Goal: Complete application form

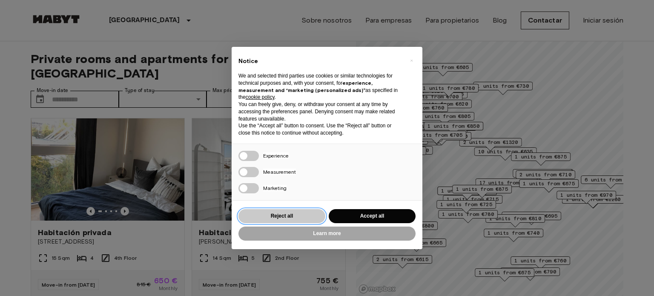
click at [301, 215] on button "Reject all" at bounding box center [281, 216] width 87 height 14
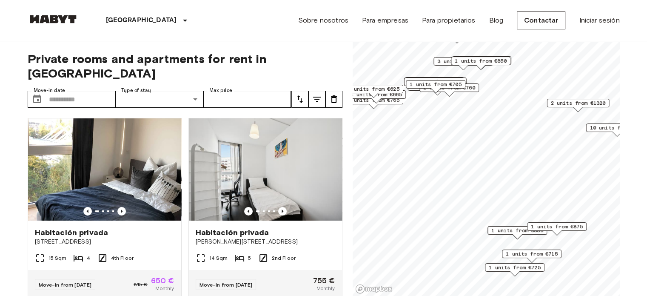
click at [455, 83] on span "1 units from €705" at bounding box center [436, 84] width 52 height 8
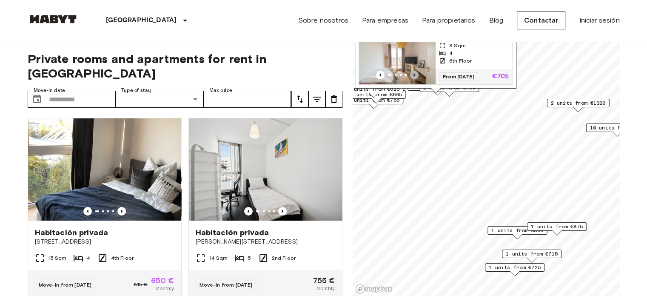
click at [415, 71] on icon "Previous image" at bounding box center [414, 75] width 9 height 9
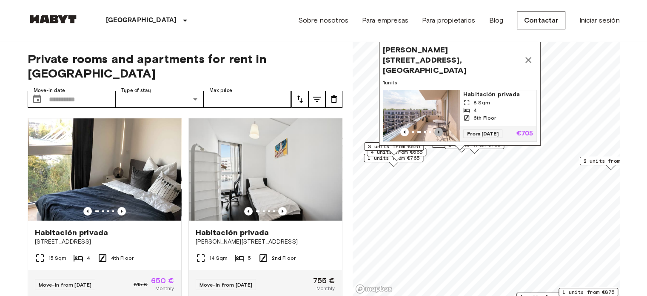
click at [438, 130] on icon "Previous image" at bounding box center [439, 131] width 2 height 3
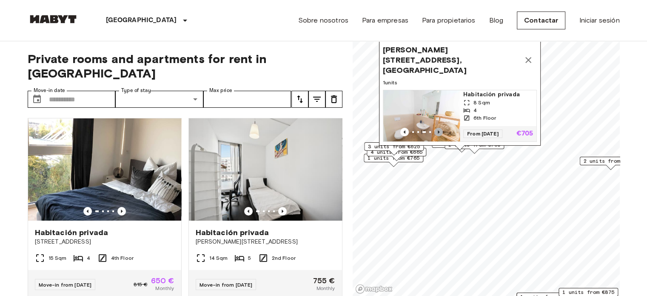
click at [438, 130] on icon "Previous image" at bounding box center [439, 131] width 2 height 3
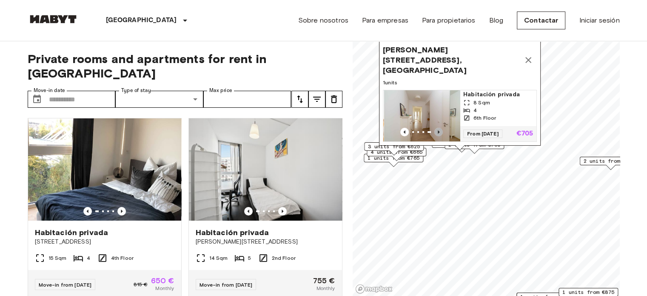
click at [438, 130] on icon "Previous image" at bounding box center [439, 131] width 2 height 3
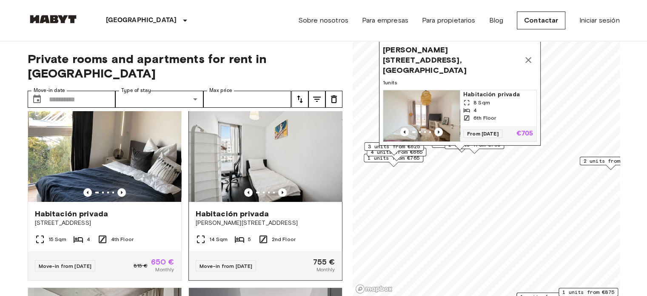
scroll to position [19, 0]
click at [121, 191] on icon "Previous image" at bounding box center [122, 192] width 2 height 3
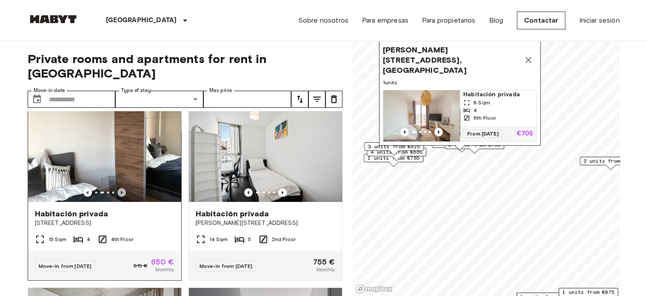
click at [121, 191] on icon "Previous image" at bounding box center [122, 192] width 2 height 3
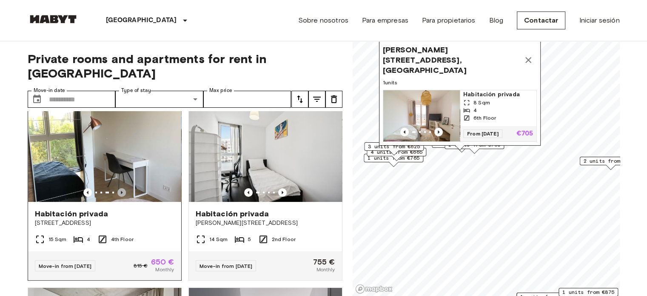
click at [121, 191] on icon "Previous image" at bounding box center [122, 192] width 2 height 3
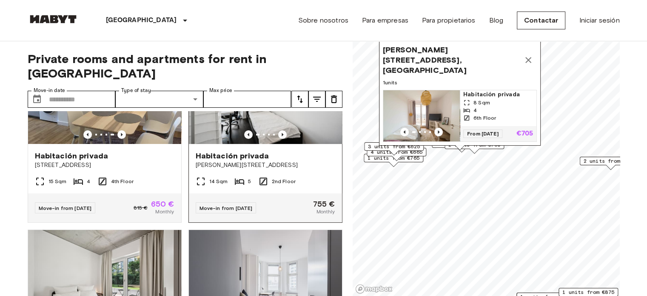
scroll to position [77, 0]
click at [424, 53] on span "Klara-Franke-Straße 12, 10557 Berlin, GER" at bounding box center [451, 60] width 137 height 31
click at [493, 106] on div "4" at bounding box center [498, 110] width 70 height 8
click at [83, 91] on input "Move-in date" at bounding box center [82, 99] width 67 height 17
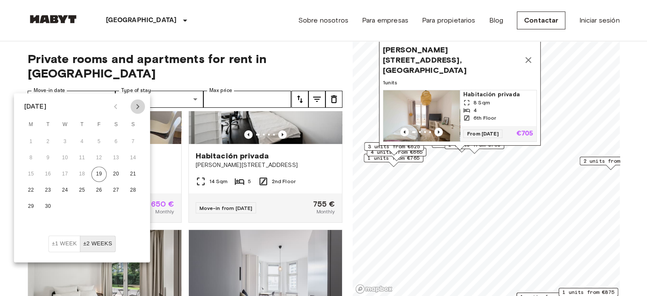
click at [136, 106] on icon "Next month" at bounding box center [138, 106] width 10 height 10
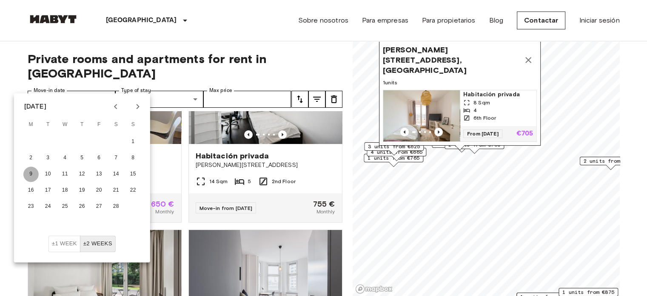
click at [34, 173] on button "9" at bounding box center [30, 173] width 15 height 15
type input "**********"
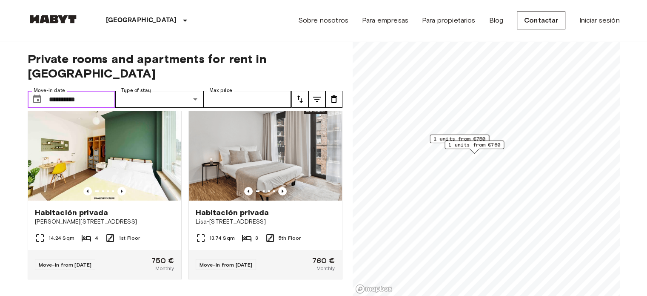
scroll to position [16, 0]
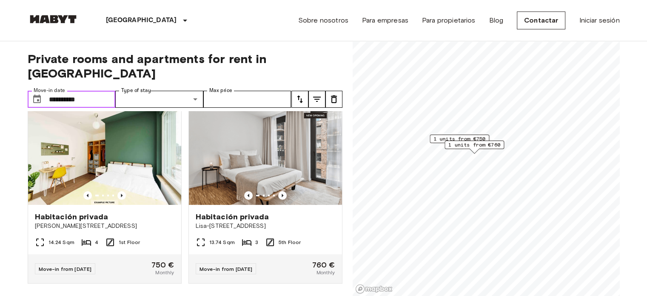
click at [459, 138] on span "1 units from €750" at bounding box center [460, 139] width 52 height 8
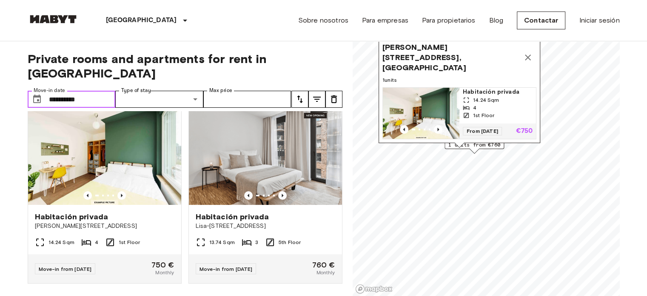
click at [478, 104] on div "4" at bounding box center [498, 108] width 70 height 8
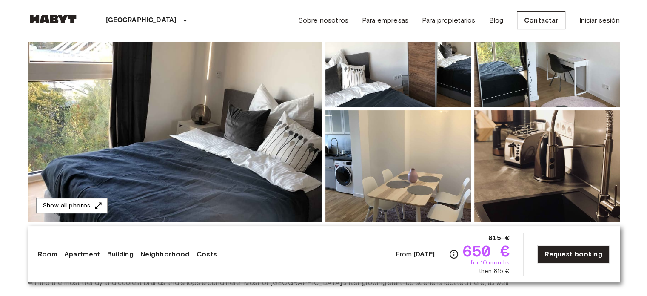
scroll to position [123, 0]
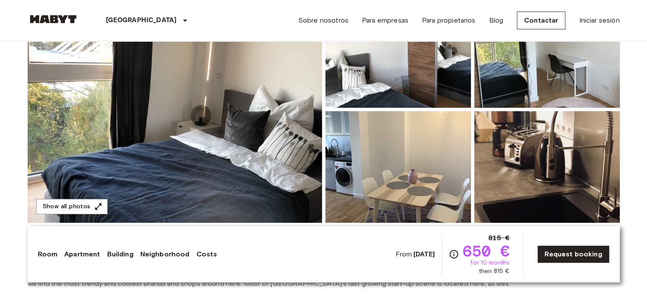
click at [296, 100] on img at bounding box center [175, 109] width 295 height 226
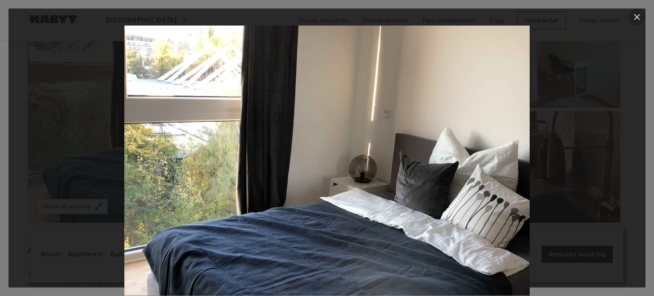
click at [631, 16] on button "button" at bounding box center [636, 17] width 17 height 17
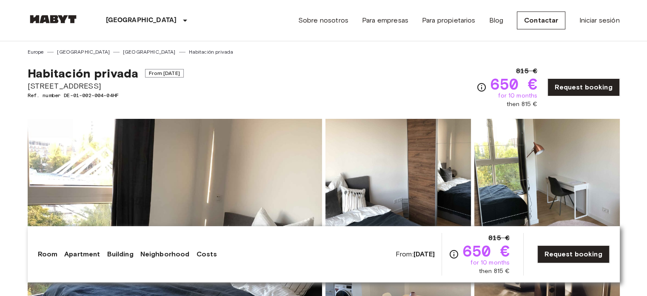
scroll to position [0, 0]
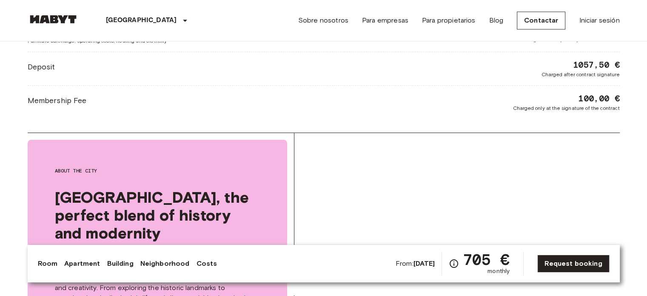
scroll to position [984, 0]
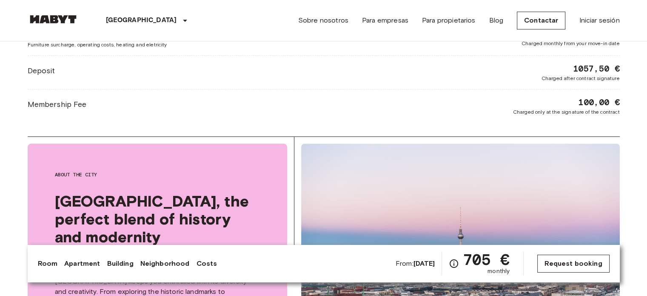
click at [554, 265] on link "Request booking" at bounding box center [574, 264] width 72 height 18
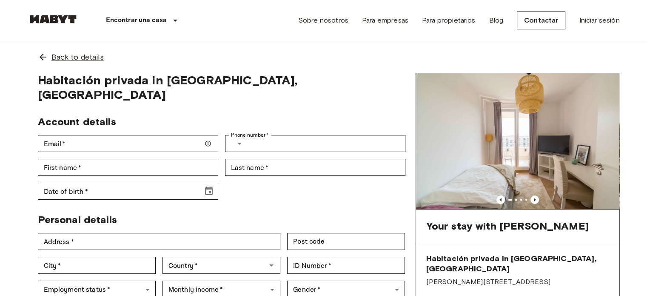
click at [74, 56] on span "Back to details" at bounding box center [77, 56] width 52 height 11
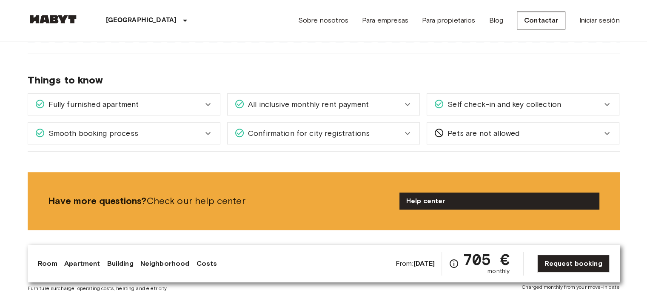
scroll to position [758, 0]
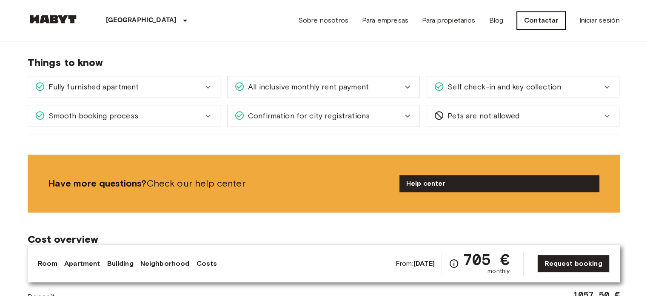
click at [532, 12] on link "Contactar" at bounding box center [541, 20] width 49 height 18
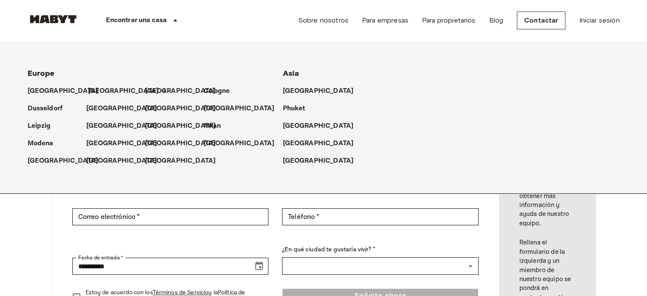
click at [97, 93] on p "[GEOGRAPHIC_DATA]" at bounding box center [123, 91] width 71 height 10
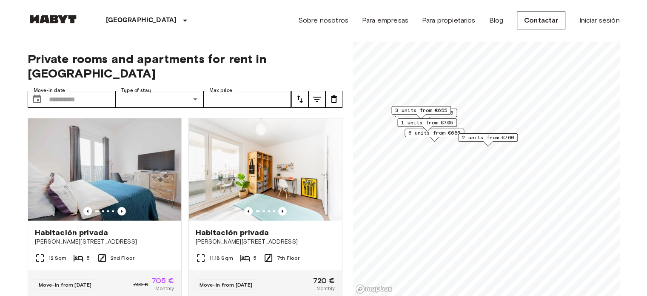
click at [420, 109] on span "3 units from €655" at bounding box center [421, 110] width 52 height 8
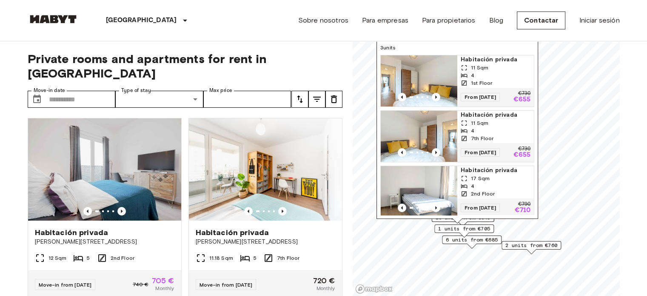
click at [497, 127] on div "4" at bounding box center [496, 131] width 70 height 8
click at [499, 183] on div "4" at bounding box center [496, 186] width 70 height 8
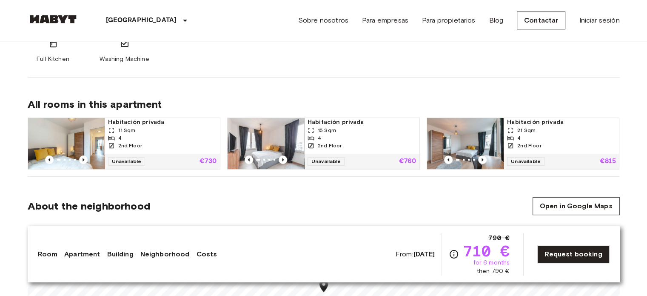
scroll to position [432, 0]
click at [571, 257] on link "Request booking" at bounding box center [574, 254] width 72 height 18
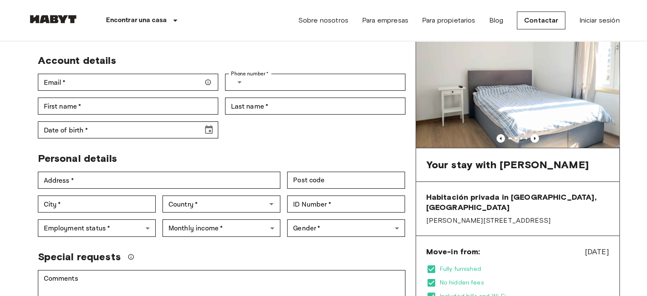
scroll to position [22, 0]
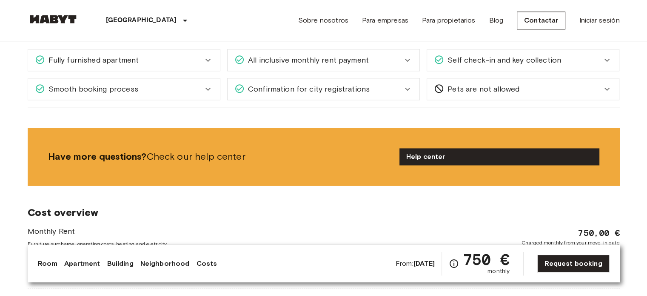
scroll to position [1103, 0]
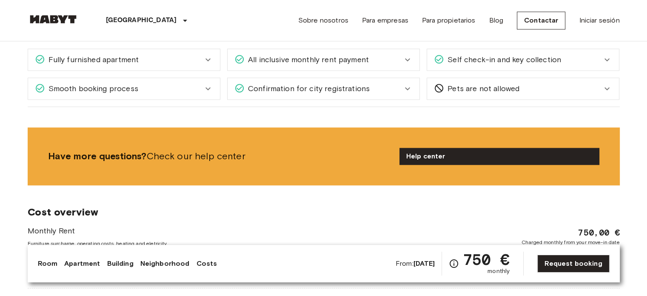
click at [540, 87] on div "Pets are not allowed" at bounding box center [518, 88] width 168 height 11
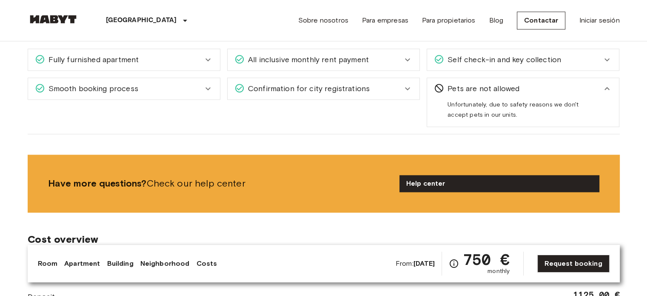
click at [540, 87] on div "Pets are not allowed" at bounding box center [518, 88] width 168 height 11
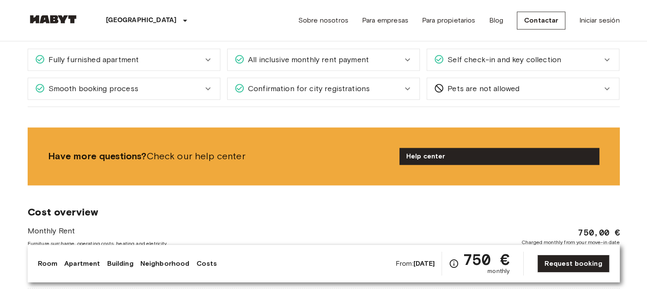
click at [385, 83] on div "Confirmation for city registrations" at bounding box center [319, 88] width 168 height 11
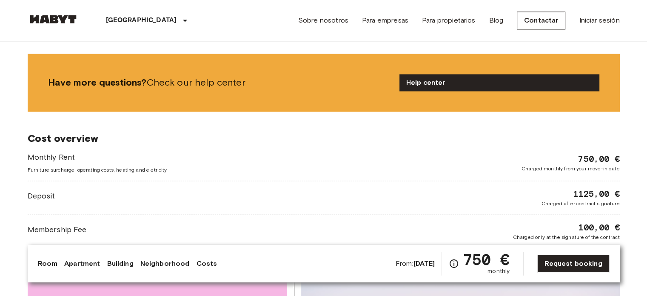
scroll to position [1306, 0]
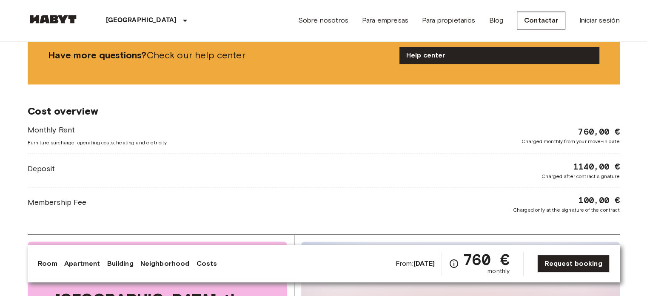
scroll to position [1244, 0]
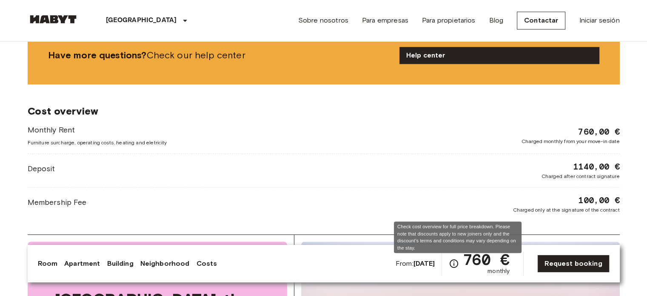
click at [456, 263] on icon "Check cost overview for full price breakdown. Please note that discounts apply …" at bounding box center [454, 263] width 10 height 10
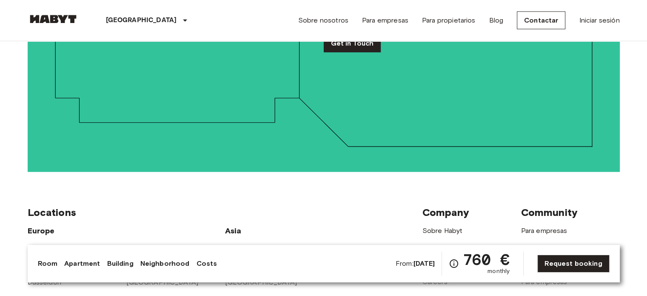
scroll to position [2083, 0]
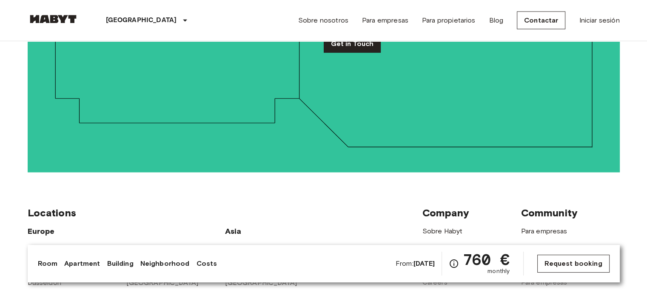
click at [549, 257] on link "Request booking" at bounding box center [574, 264] width 72 height 18
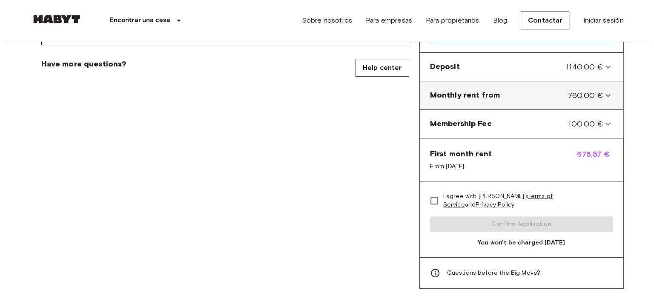
scroll to position [352, 0]
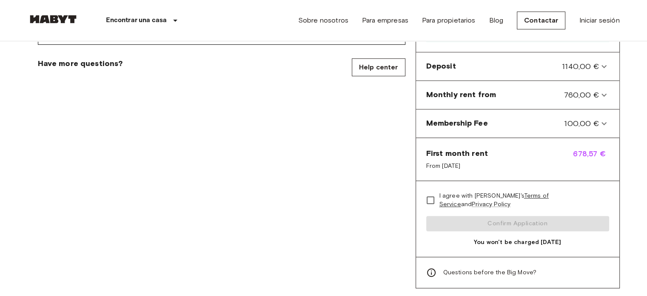
click at [463, 268] on span "Questions before the Big Move?" at bounding box center [490, 272] width 94 height 9
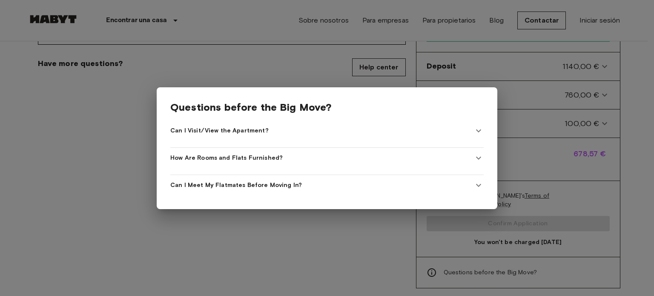
click at [283, 126] on div "Can I Visit/View the Apartment?" at bounding box center [321, 130] width 303 height 9
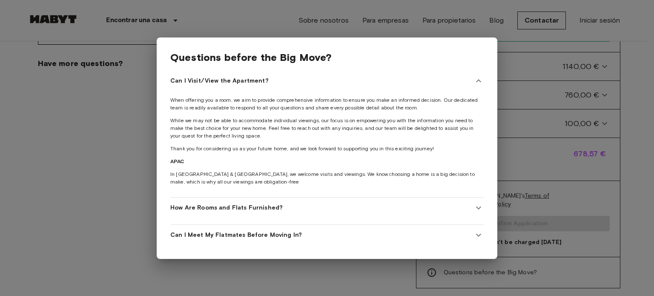
click at [259, 207] on span "How Are Rooms and Flats Furnished?" at bounding box center [226, 207] width 112 height 9
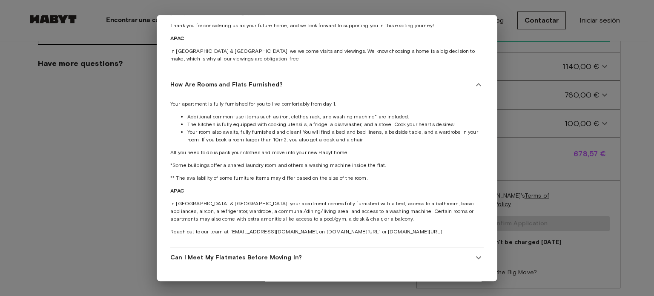
scroll to position [107, 0]
click at [246, 247] on In\? "Can I Meet My Flatmates Before Moving In?" at bounding box center [326, 257] width 313 height 20
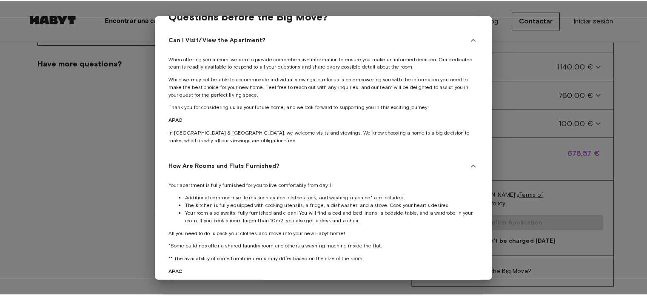
scroll to position [0, 0]
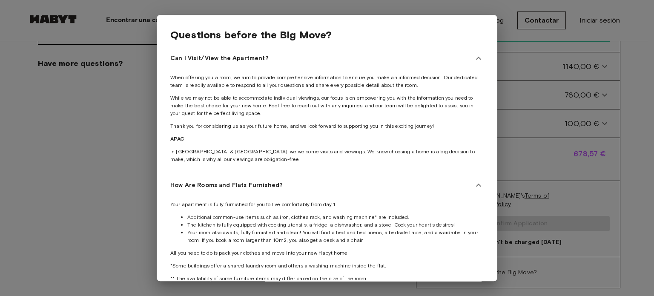
click at [509, 52] on div at bounding box center [327, 148] width 654 height 296
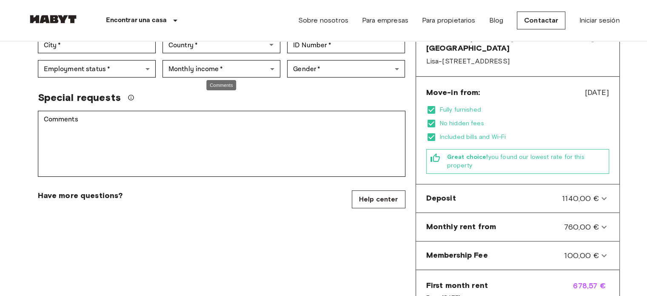
scroll to position [220, 0]
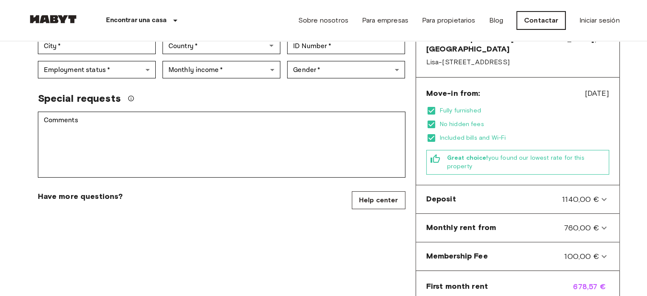
click at [544, 22] on link "Contactar" at bounding box center [541, 20] width 49 height 18
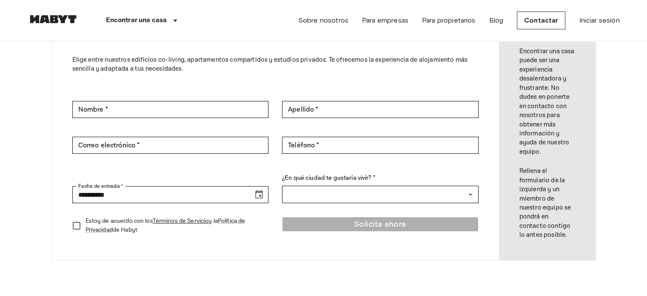
scroll to position [73, 0]
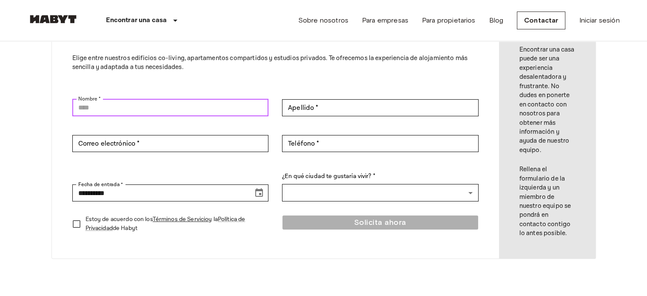
click at [237, 114] on input "Nombre *" at bounding box center [170, 107] width 197 height 17
type input "*****"
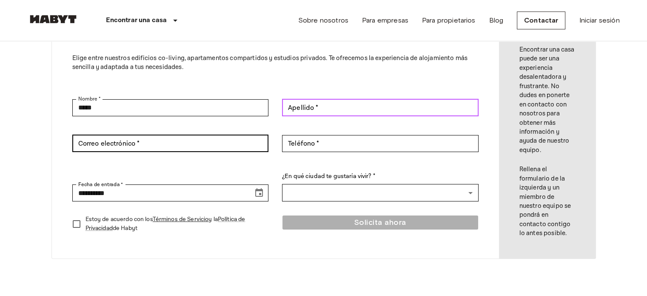
type input "**********"
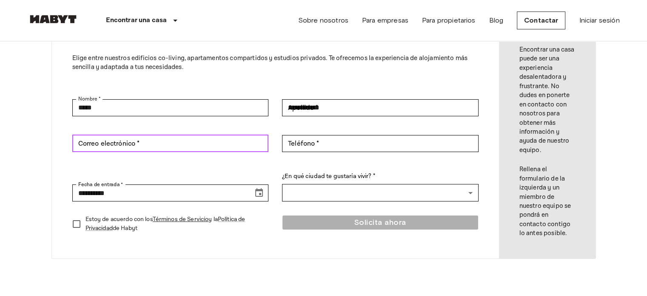
type input "**********"
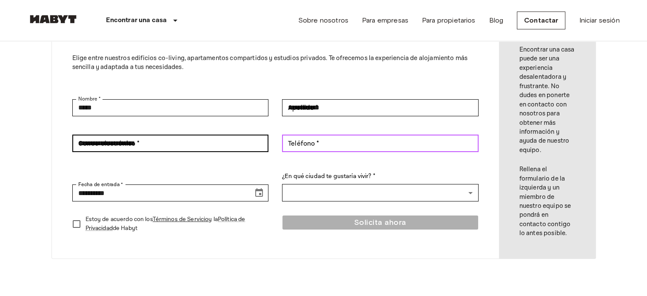
type input "**********"
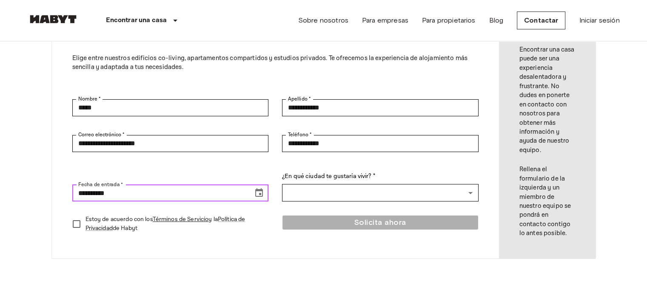
click at [158, 186] on input "**********" at bounding box center [159, 192] width 175 height 17
click at [264, 195] on icon "Choose date, selected date is Sep 20, 2025" at bounding box center [259, 193] width 10 height 10
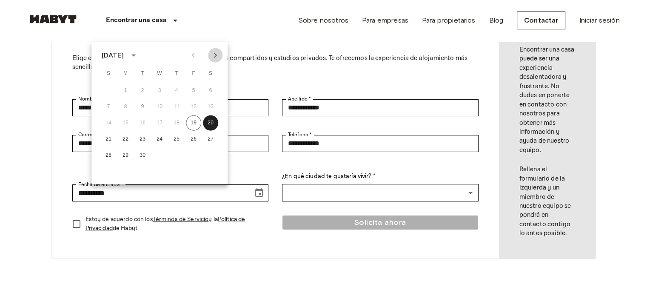
click at [214, 58] on icon "Next month" at bounding box center [215, 55] width 10 height 10
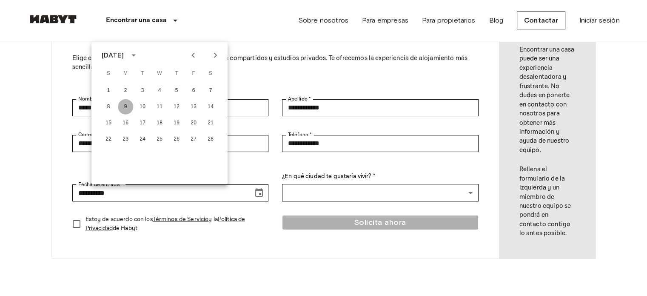
click at [126, 106] on button "9" at bounding box center [125, 106] width 15 height 15
type input "**********"
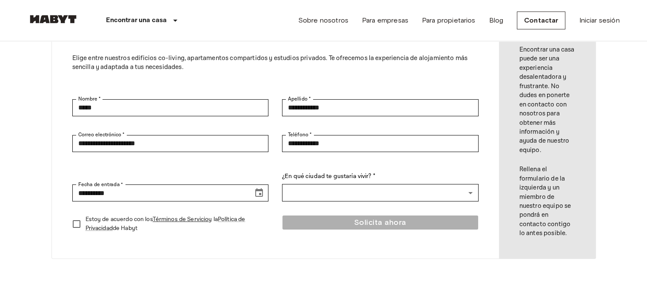
click at [126, 219] on p "Estoy de acuerdo con los Términos de Servicio y la Política de Privacidad de Ha…" at bounding box center [174, 224] width 177 height 18
click at [184, 190] on input "**********" at bounding box center [159, 192] width 175 height 17
click at [260, 195] on icon "Choose date, selected date is Feb 9, 2026" at bounding box center [259, 193] width 10 height 10
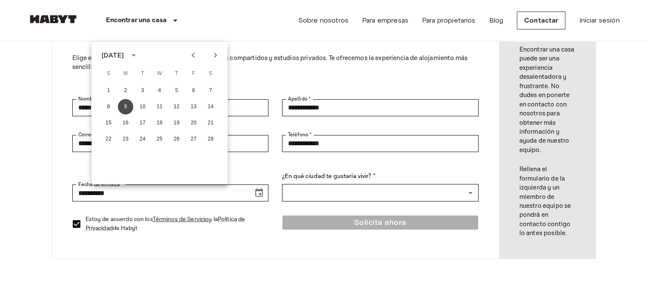
click at [125, 109] on button "9" at bounding box center [125, 106] width 15 height 15
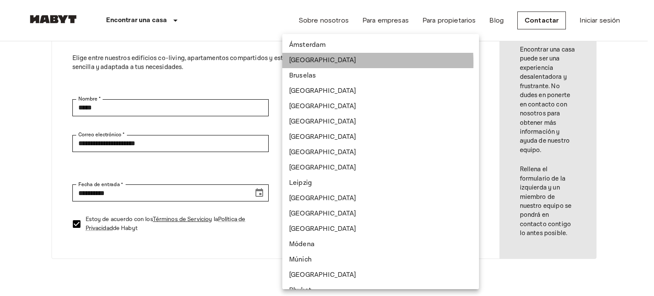
click at [305, 63] on li "Berlín" at bounding box center [380, 60] width 197 height 15
type input "******"
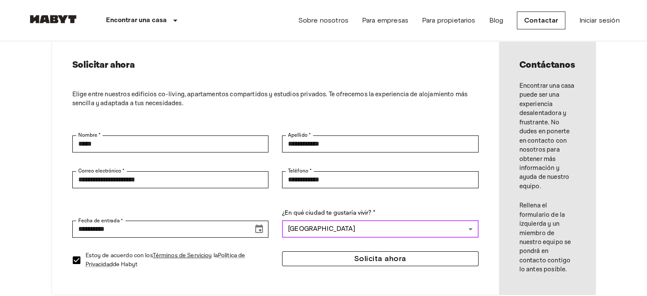
scroll to position [32, 0]
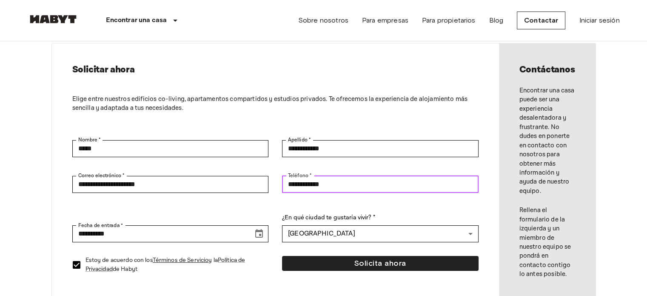
click at [365, 190] on input "**********" at bounding box center [380, 184] width 197 height 17
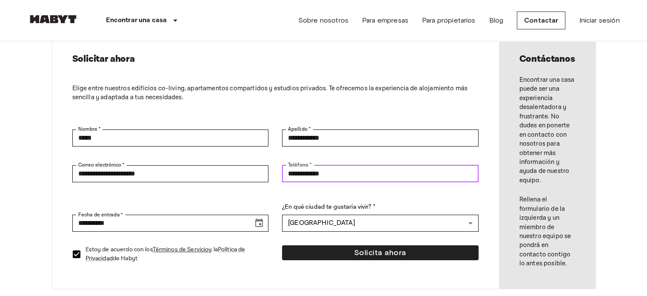
scroll to position [46, 0]
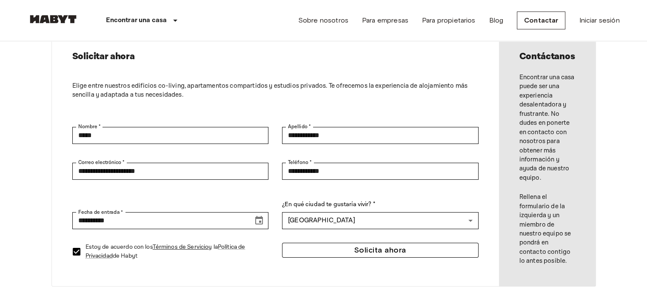
click at [400, 247] on button "Solicita ahora" at bounding box center [380, 250] width 197 height 15
